Goal: Check status: Check status

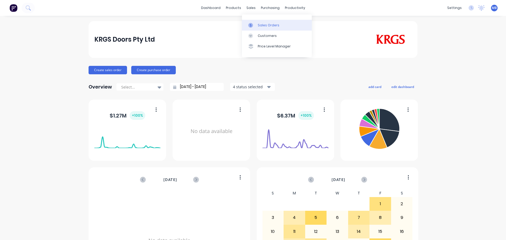
click at [260, 26] on div "Sales Orders" at bounding box center [269, 25] width 22 height 5
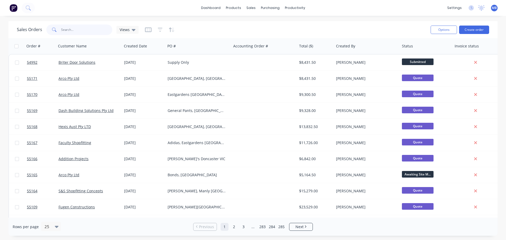
click at [70, 31] on input "text" at bounding box center [86, 29] width 51 height 11
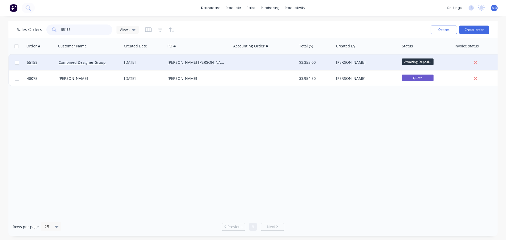
type input "55158"
click at [301, 61] on div "$3,355.00" at bounding box center [314, 62] width 31 height 5
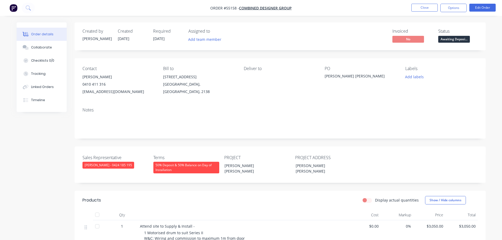
click at [448, 41] on span "Awaiting Deposi..." at bounding box center [454, 39] width 32 height 7
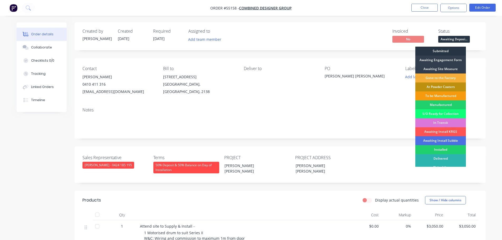
click at [442, 52] on div "Submitted" at bounding box center [440, 51] width 51 height 9
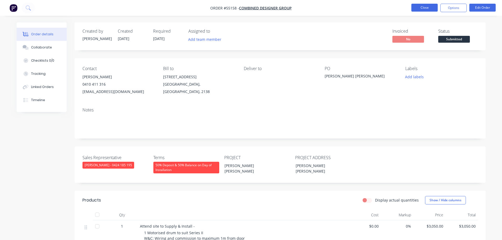
click at [418, 7] on button "Close" at bounding box center [424, 8] width 26 height 8
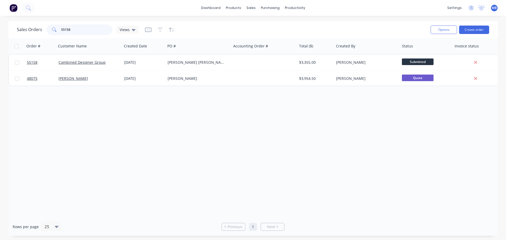
drag, startPoint x: 76, startPoint y: 31, endPoint x: 23, endPoint y: 28, distance: 52.8
click at [24, 28] on div "Sales Orders 55158 Views" at bounding box center [78, 29] width 122 height 11
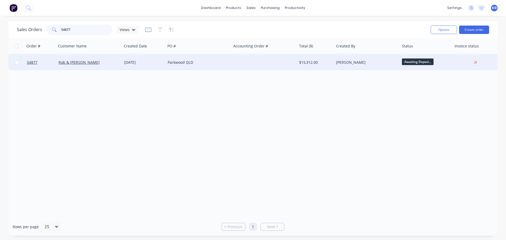
type input "54877"
click at [344, 66] on div "[PERSON_NAME]" at bounding box center [367, 63] width 66 height 16
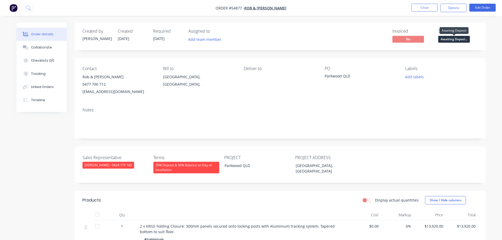
click at [451, 41] on span "Awaiting Deposi..." at bounding box center [454, 39] width 32 height 7
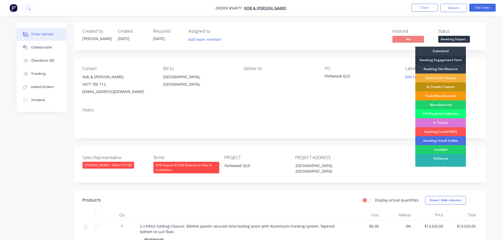
click at [440, 60] on div "Awaiting Engagement Form" at bounding box center [440, 60] width 51 height 9
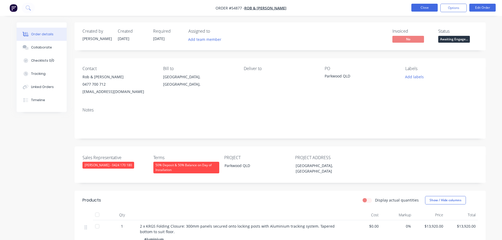
click at [420, 6] on button "Close" at bounding box center [424, 8] width 26 height 8
